Goal: Transaction & Acquisition: Purchase product/service

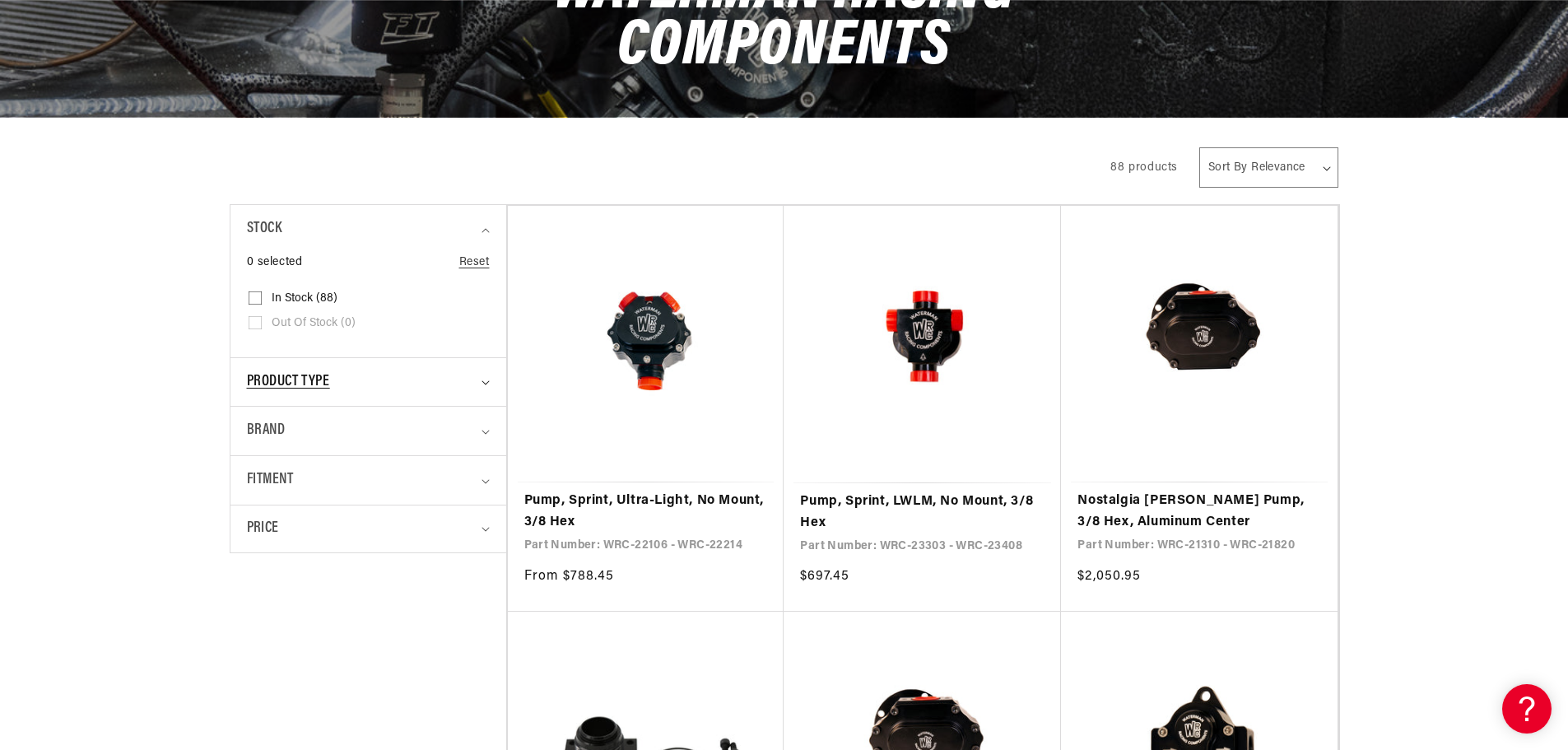
click at [478, 383] on summary "Product type" at bounding box center [368, 382] width 243 height 49
click at [253, 450] on input "[PERSON_NAME] Racing Components (87) [PERSON_NAME] Racing Components (87 produc…" at bounding box center [255, 454] width 13 height 13
checkbox input "true"
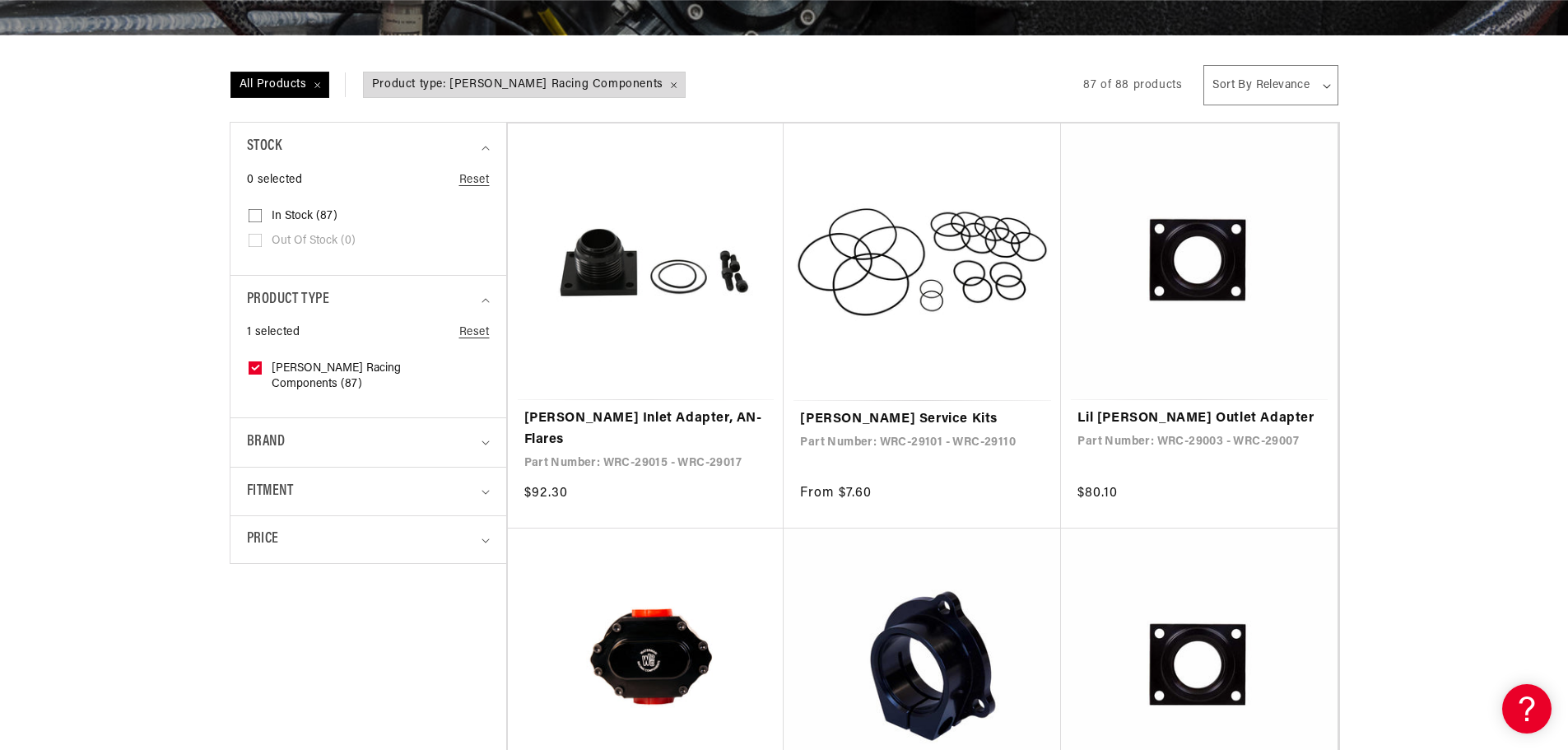
scroll to position [0, 3131]
click at [618, 408] on link "[PERSON_NAME] Inlet Adapter, AN- Flares" at bounding box center [646, 429] width 244 height 42
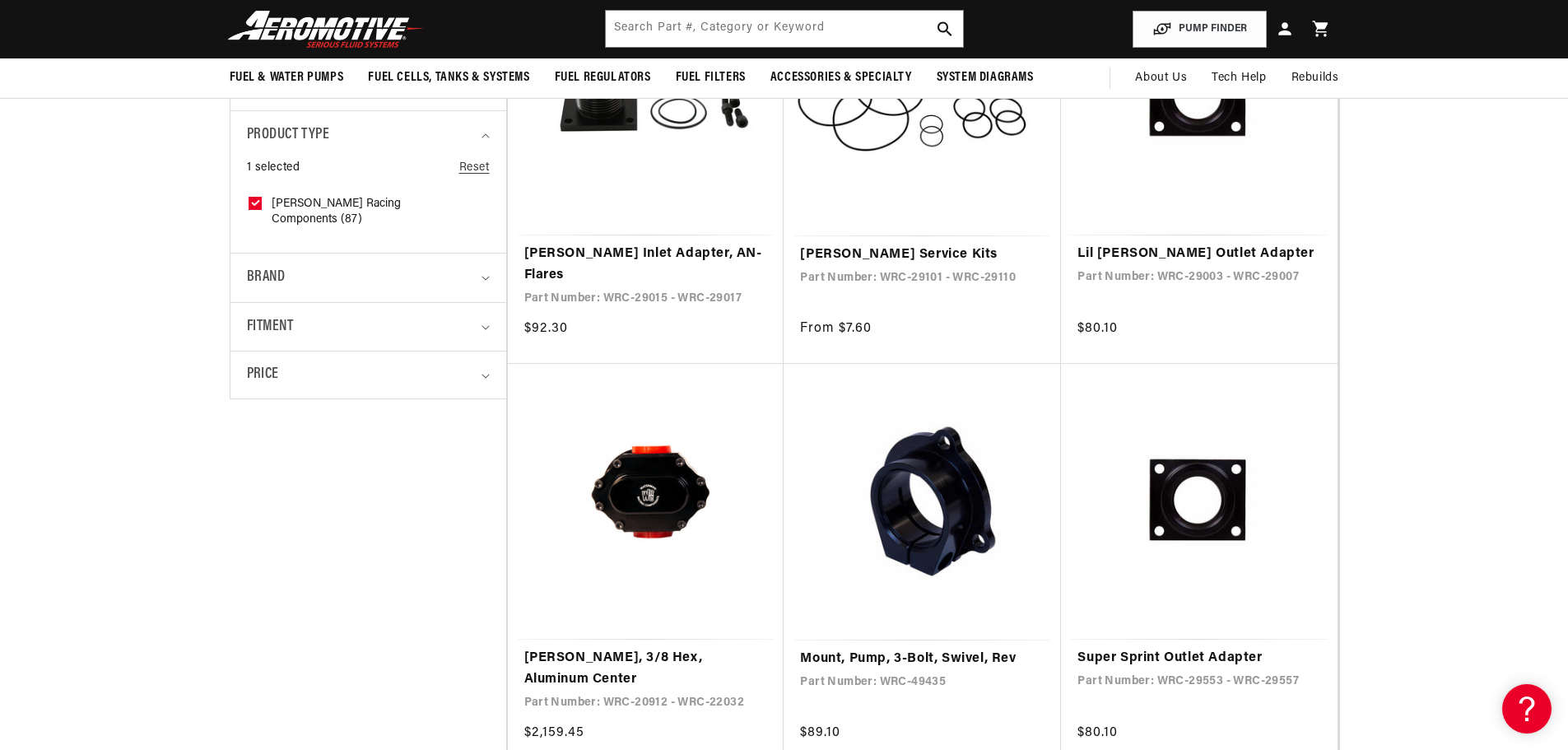
scroll to position [0, 0]
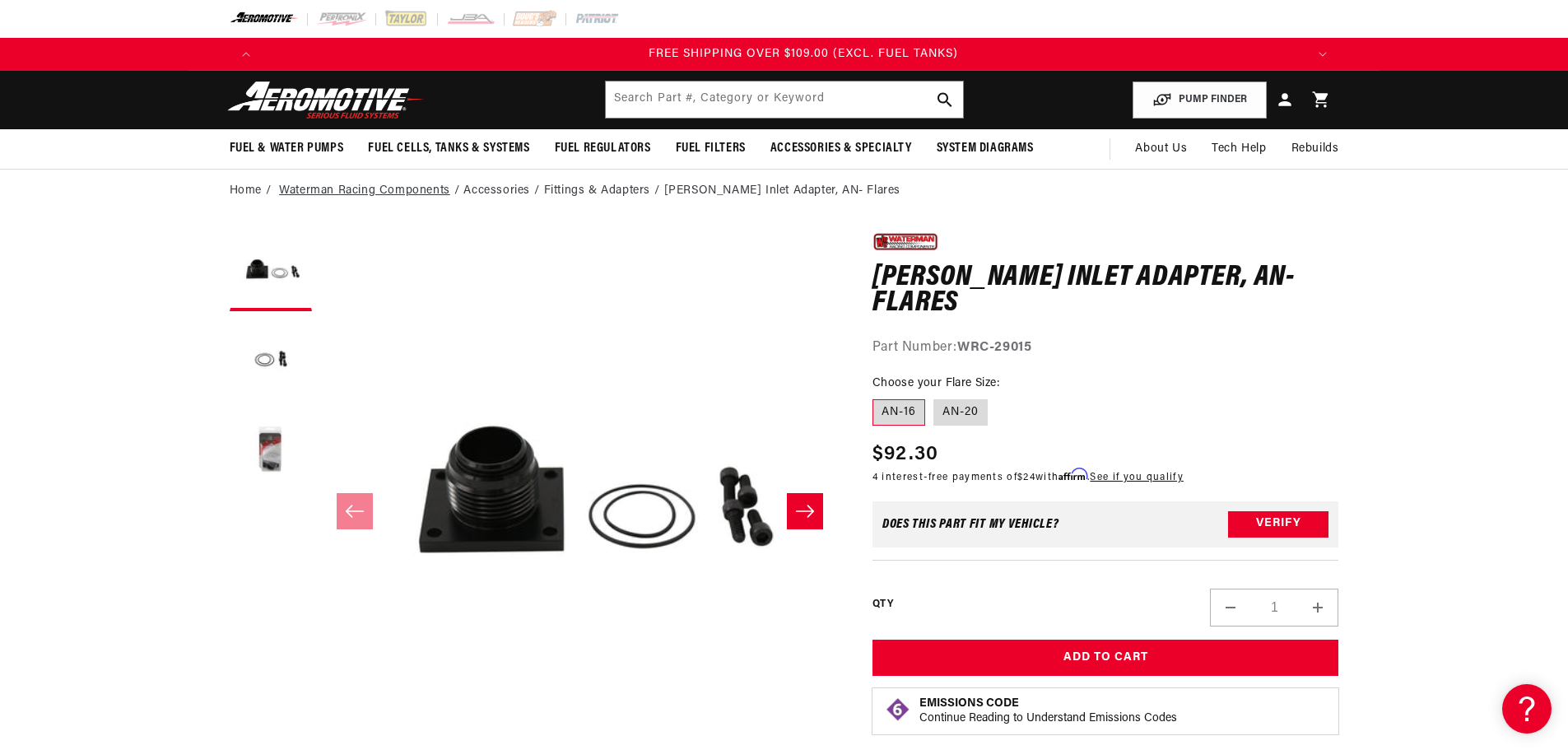
scroll to position [0, 3131]
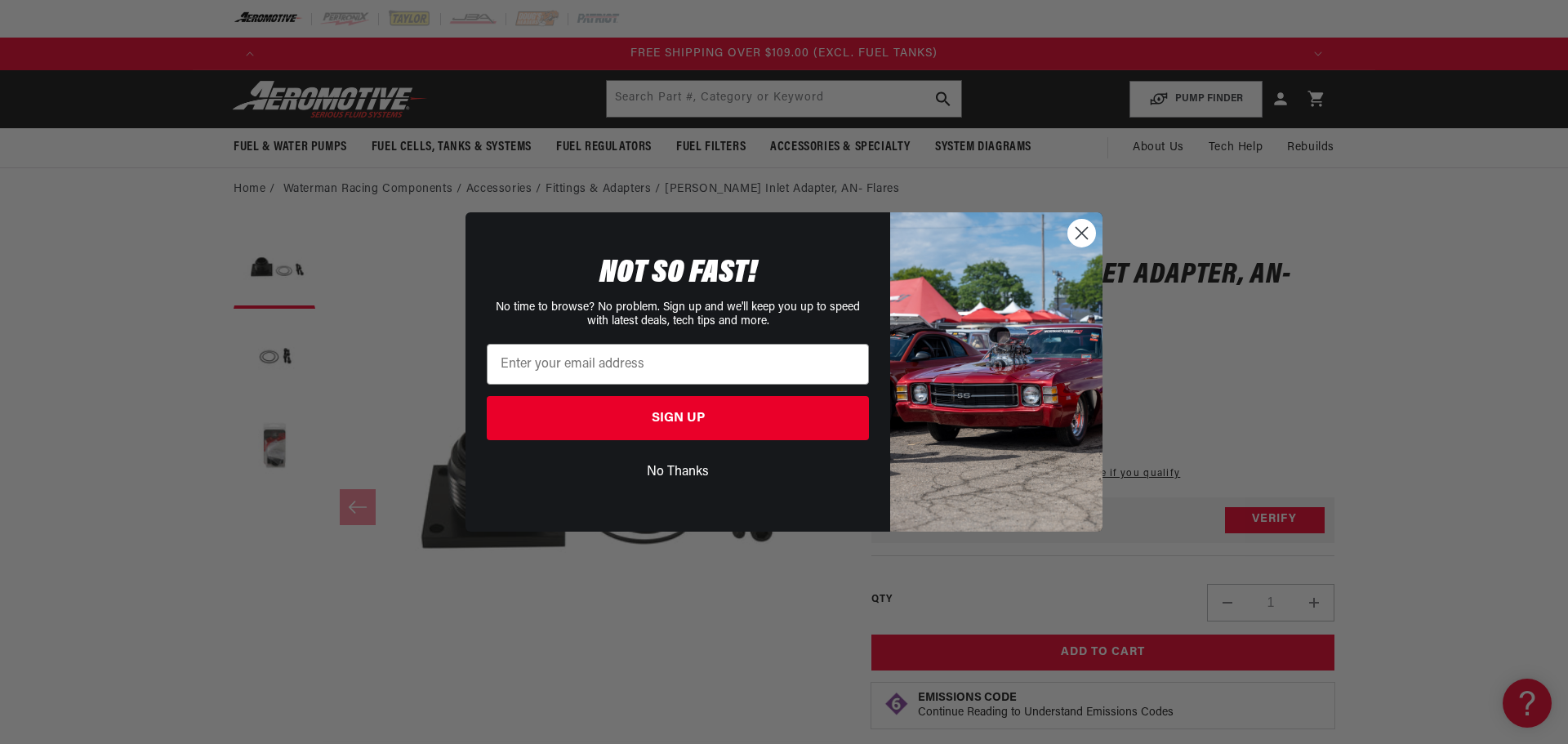
click at [1076, 239] on icon "Close dialog" at bounding box center [1081, 233] width 11 height 11
